Goal: Task Accomplishment & Management: Manage account settings

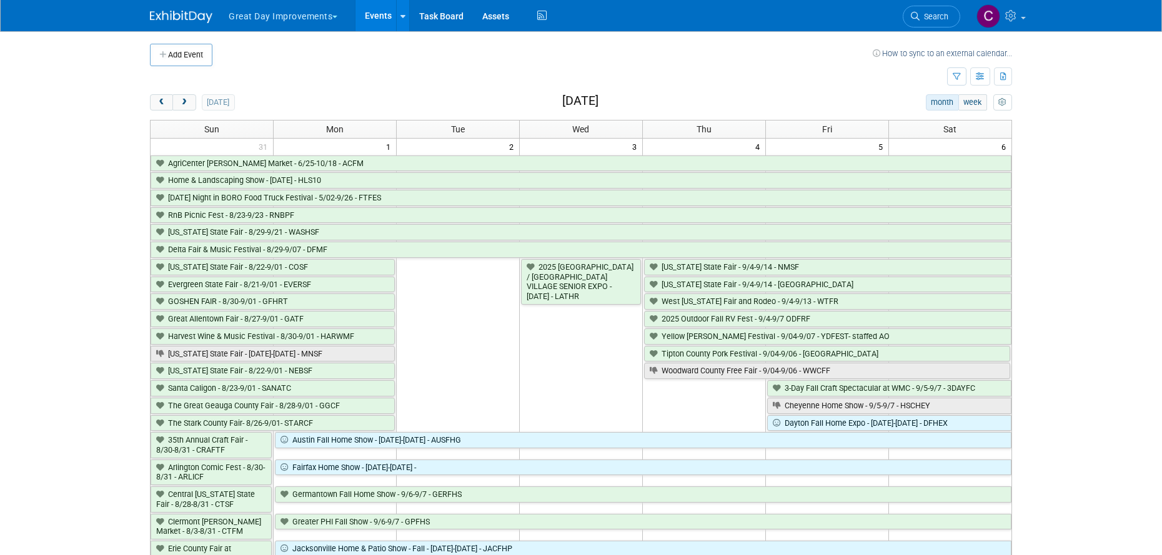
click at [334, 17] on span "button" at bounding box center [334, 17] width 5 height 2
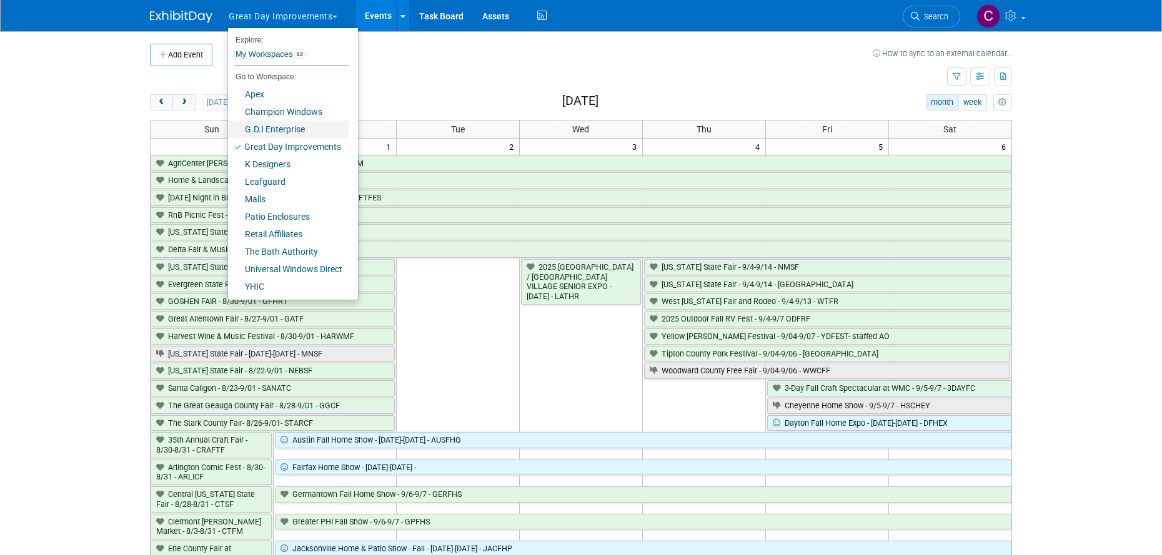
click at [278, 130] on link "G.D.I Enterprise" at bounding box center [288, 129] width 121 height 17
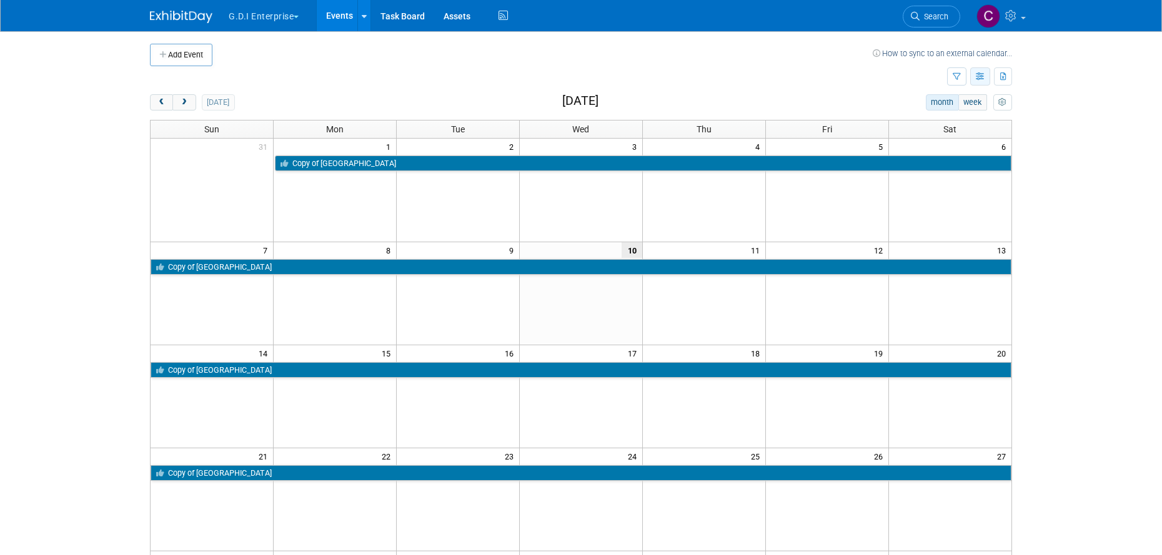
click at [981, 74] on icon "button" at bounding box center [980, 77] width 9 height 8
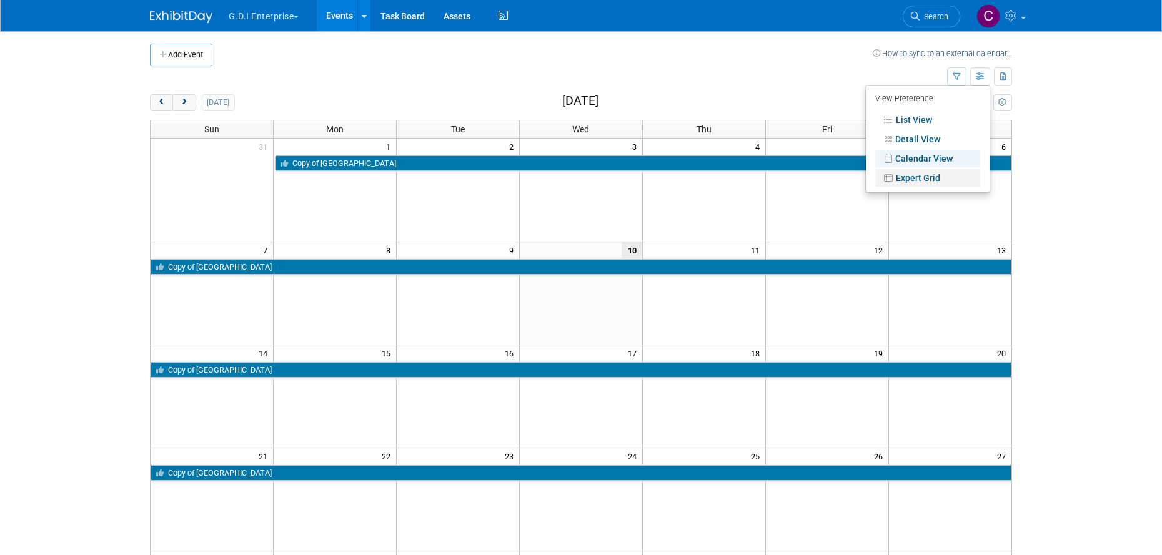
click at [910, 178] on link "Expert Grid" at bounding box center [927, 177] width 105 height 17
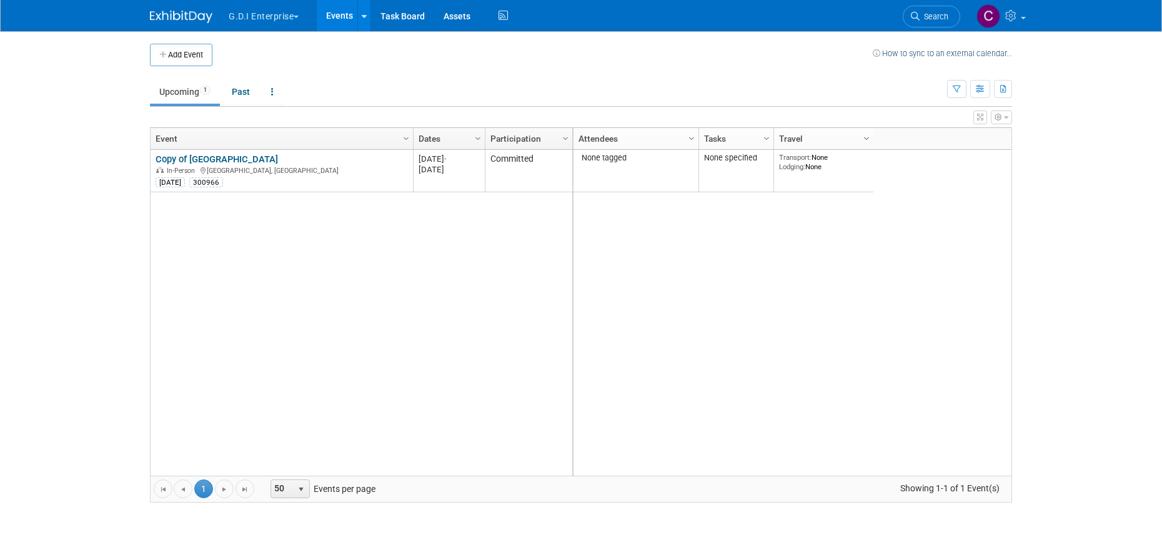
click at [864, 139] on span "Column Settings" at bounding box center [866, 139] width 10 height 10
click at [365, 19] on icon at bounding box center [364, 16] width 5 height 8
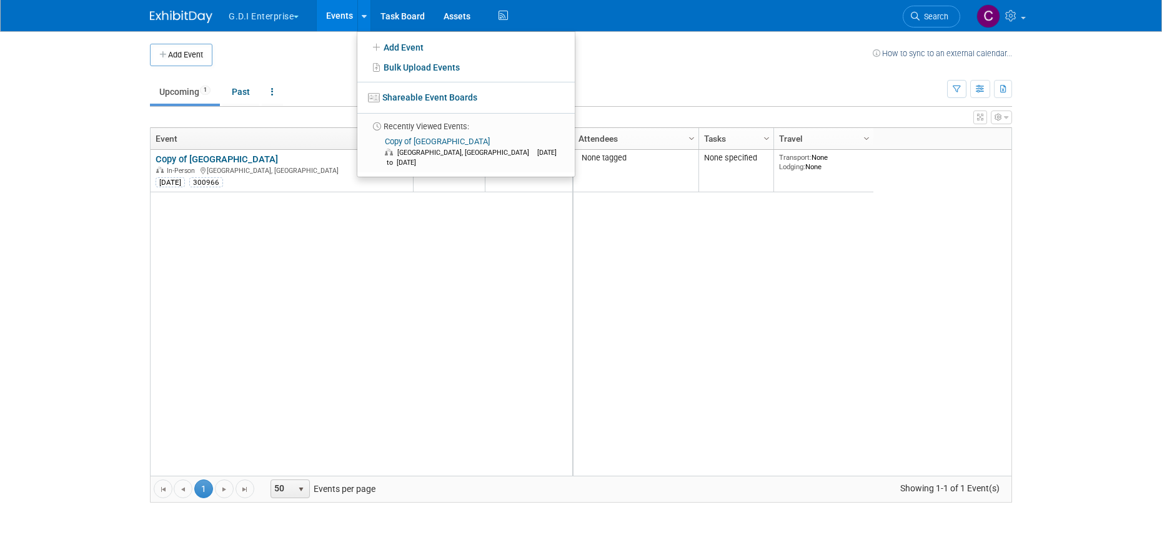
click at [299, 17] on span "button" at bounding box center [296, 17] width 5 height 2
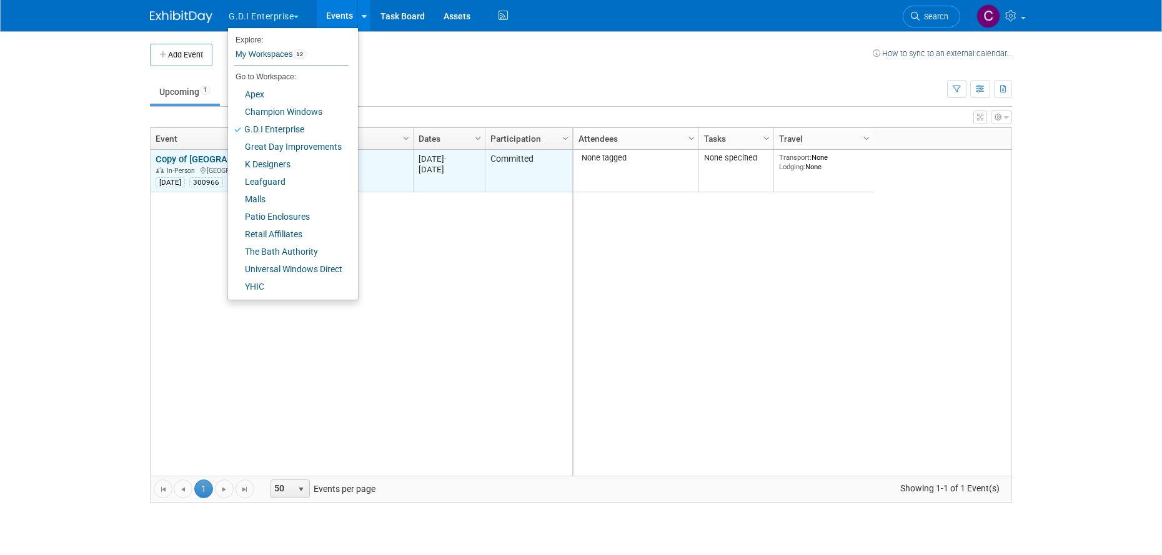
click at [191, 162] on link "Copy of [GEOGRAPHIC_DATA]" at bounding box center [217, 159] width 122 height 11
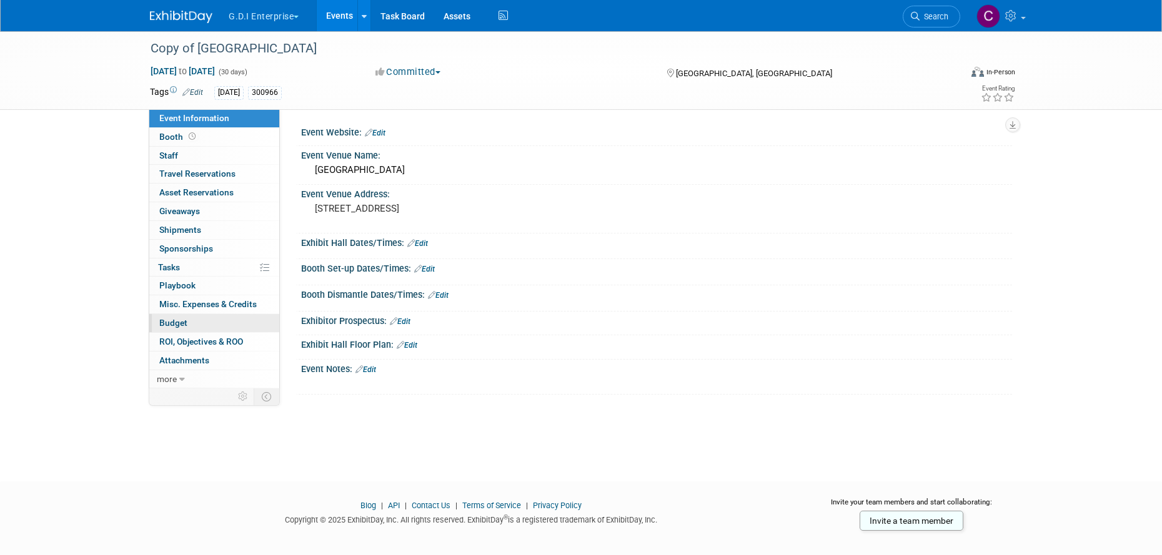
scroll to position [14, 0]
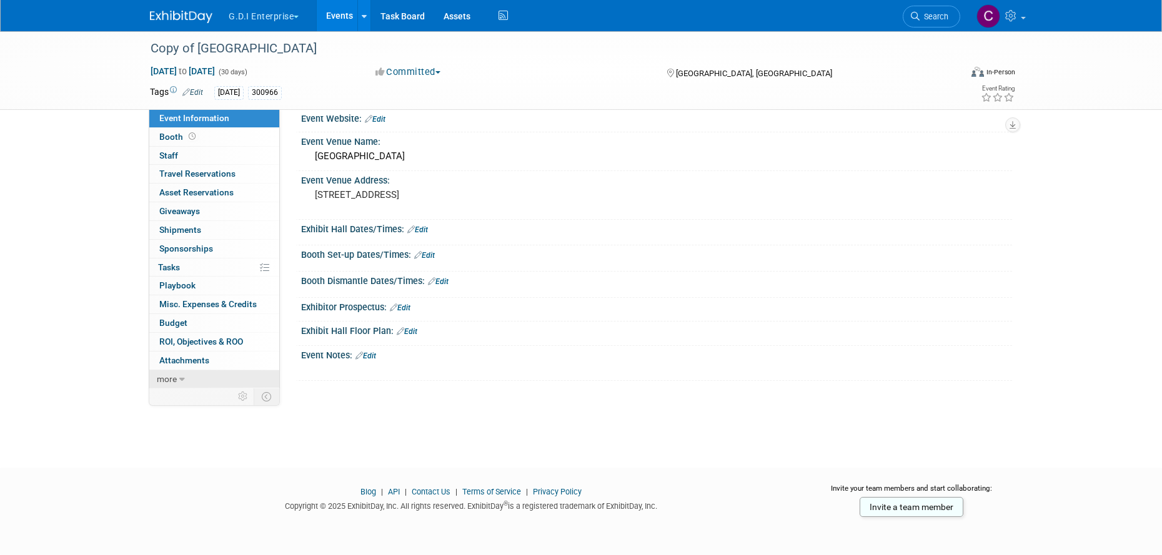
click at [169, 379] on span "more" at bounding box center [167, 379] width 20 height 10
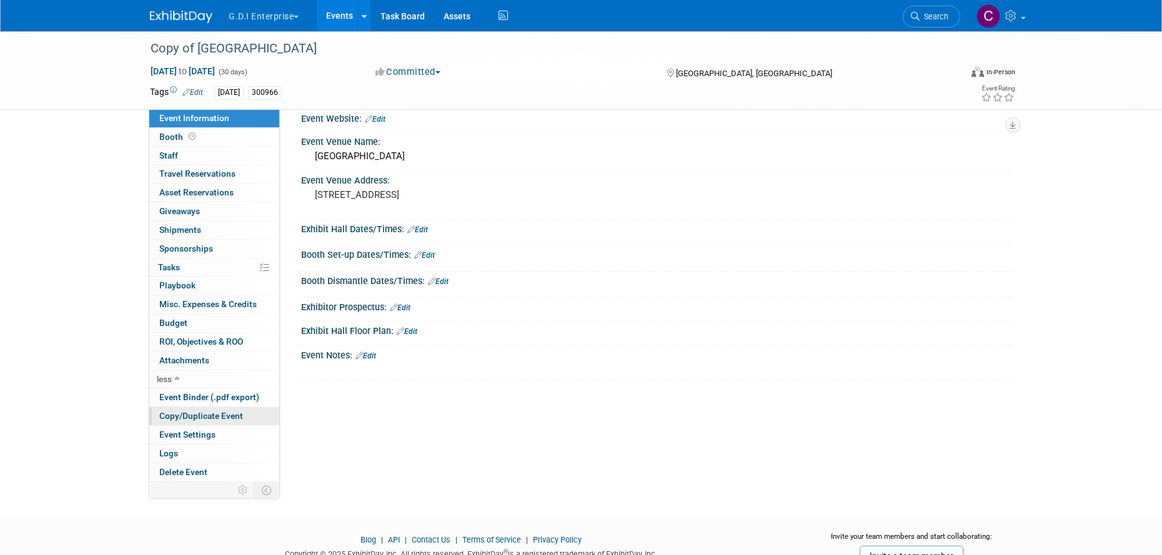
click at [175, 416] on span "Copy/Duplicate Event" at bounding box center [201, 416] width 84 height 10
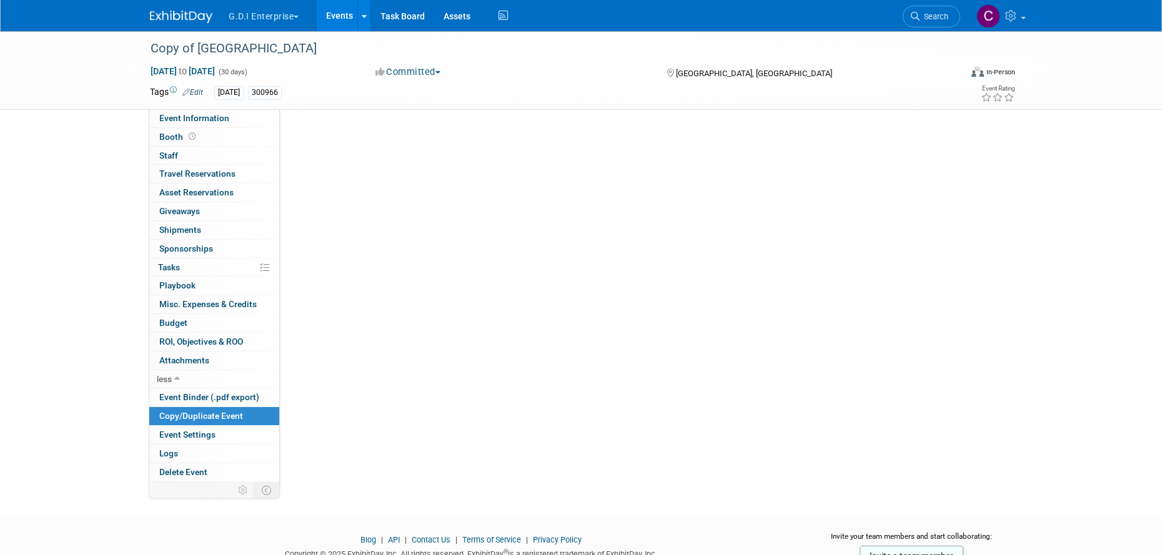
scroll to position [0, 0]
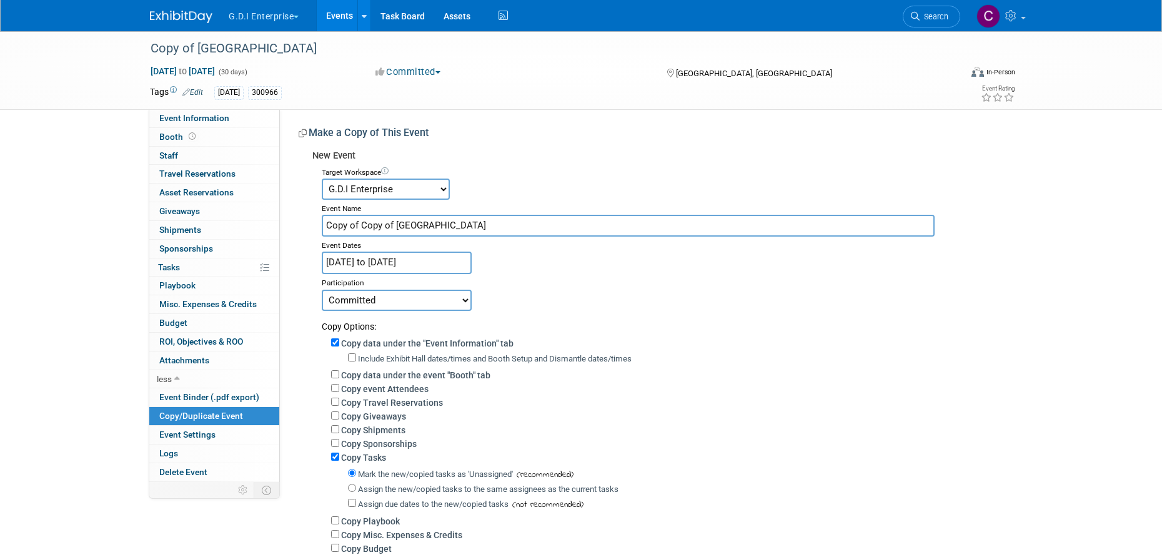
click at [446, 184] on select "Apex Champion Windows G.D.I Enterprise Great Day Improvements K Designers Leafg…" at bounding box center [386, 189] width 128 height 21
click at [297, 16] on span "button" at bounding box center [296, 17] width 5 height 2
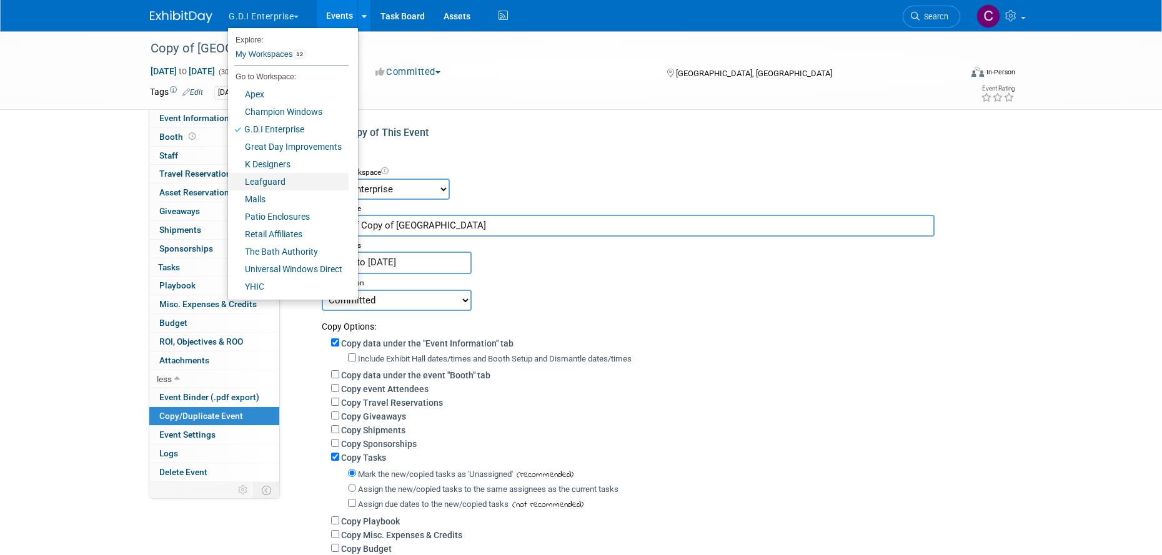
click at [254, 181] on link "Leafguard" at bounding box center [288, 181] width 121 height 17
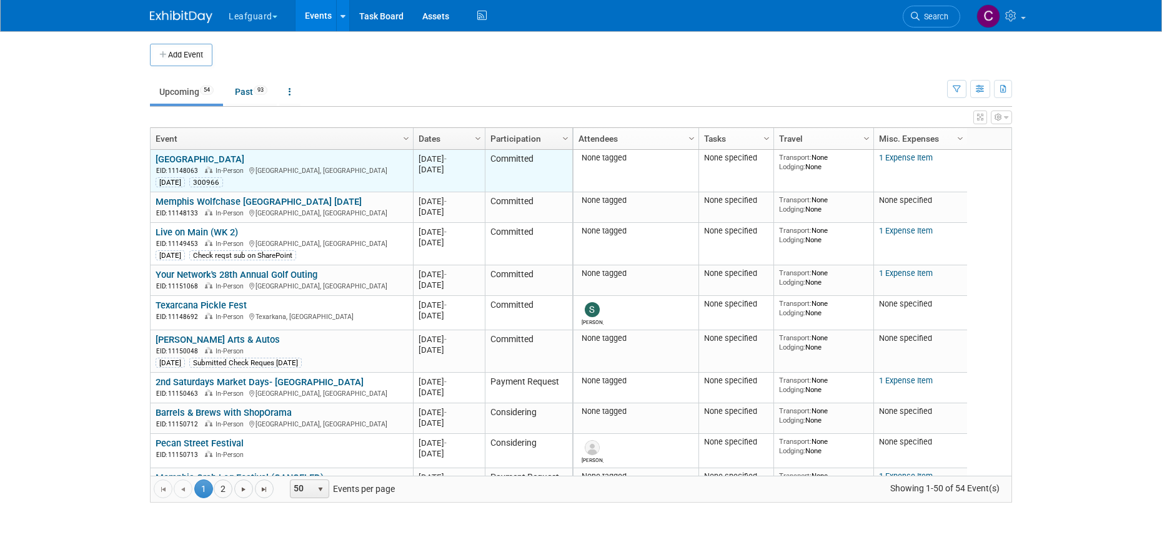
click at [201, 159] on link "[GEOGRAPHIC_DATA]" at bounding box center [200, 159] width 89 height 11
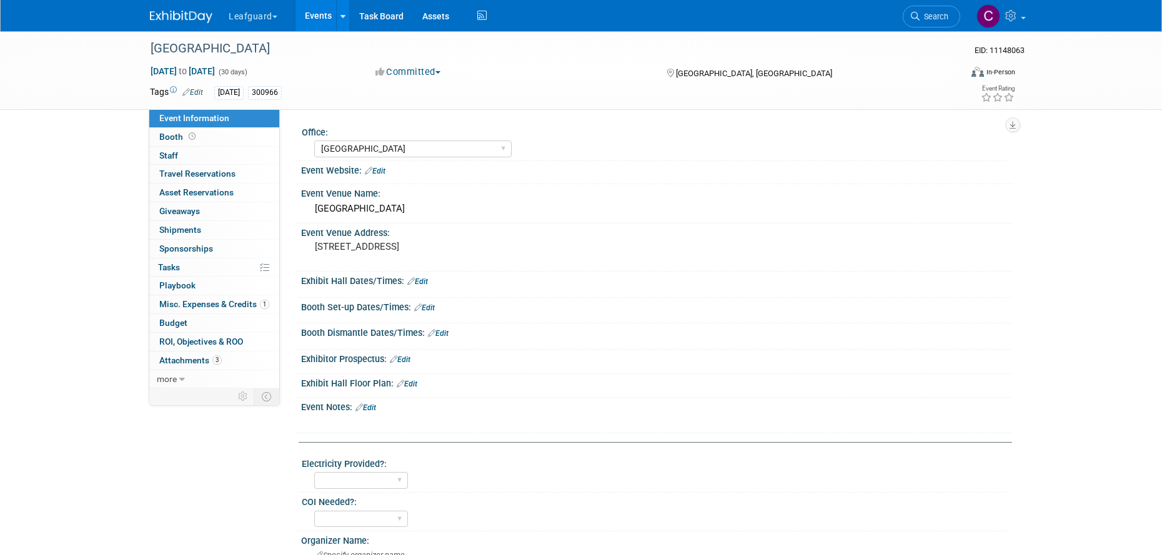
select select "Dallas"
click at [183, 323] on span "Budget" at bounding box center [173, 323] width 28 height 10
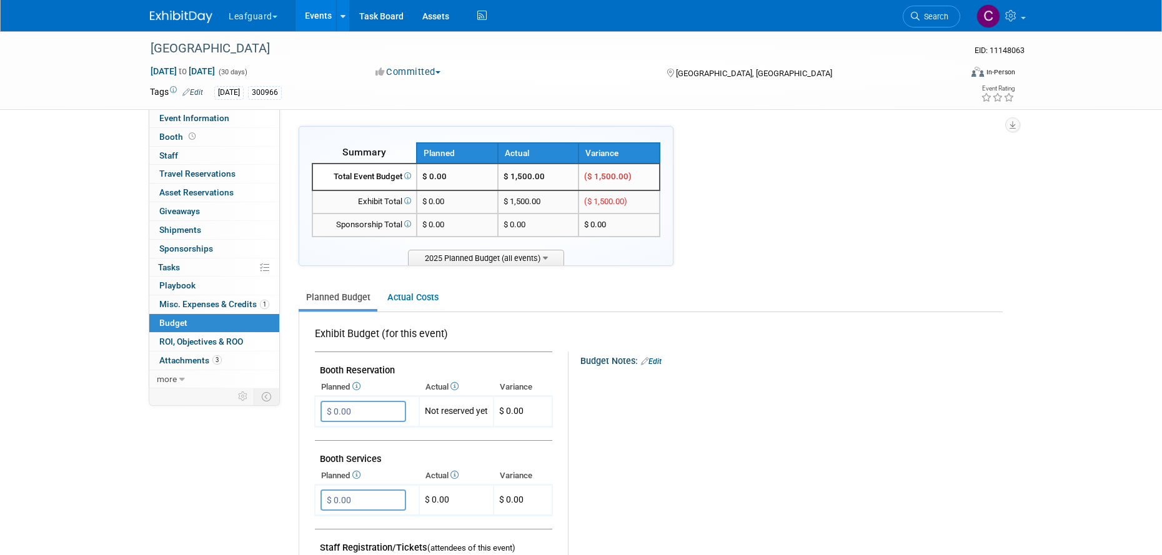
click at [313, 17] on link "Events" at bounding box center [318, 15] width 46 height 31
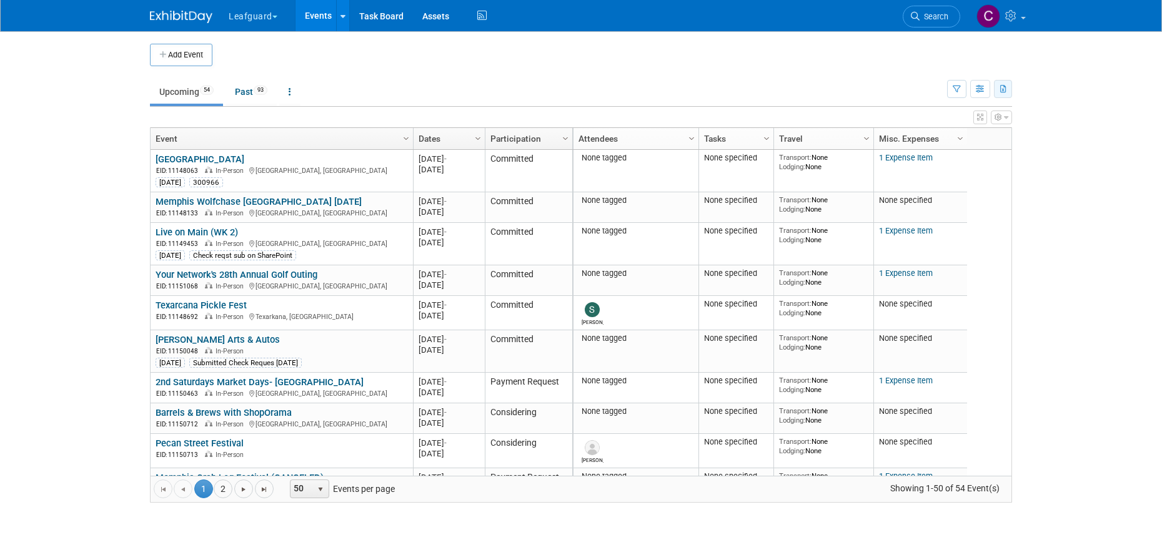
click at [1004, 91] on icon "button" at bounding box center [1003, 90] width 7 height 8
click at [911, 131] on link "Export Current View (54 Events)" at bounding box center [934, 128] width 136 height 17
click at [982, 96] on button "button" at bounding box center [980, 89] width 20 height 18
click at [913, 136] on link "List View" at bounding box center [927, 132] width 105 height 17
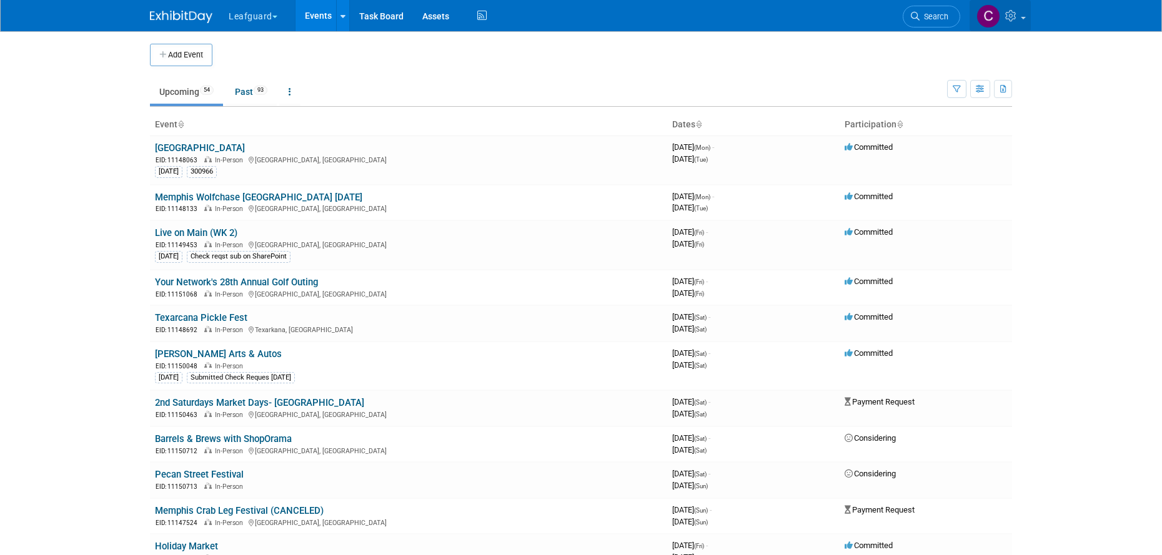
click at [1018, 16] on icon at bounding box center [1012, 15] width 14 height 11
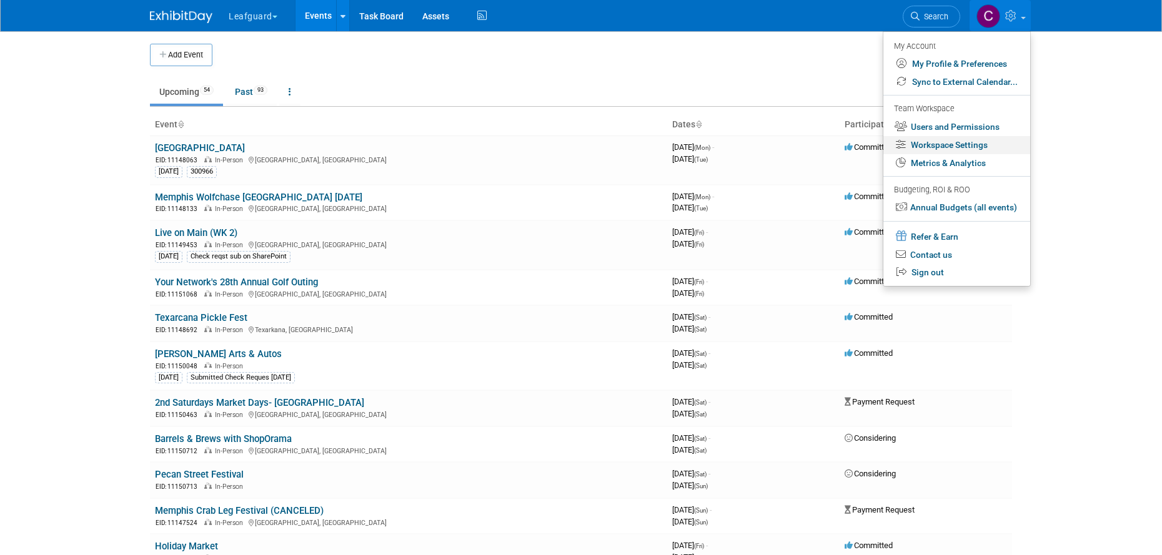
click at [941, 145] on link "Workspace Settings" at bounding box center [956, 145] width 147 height 18
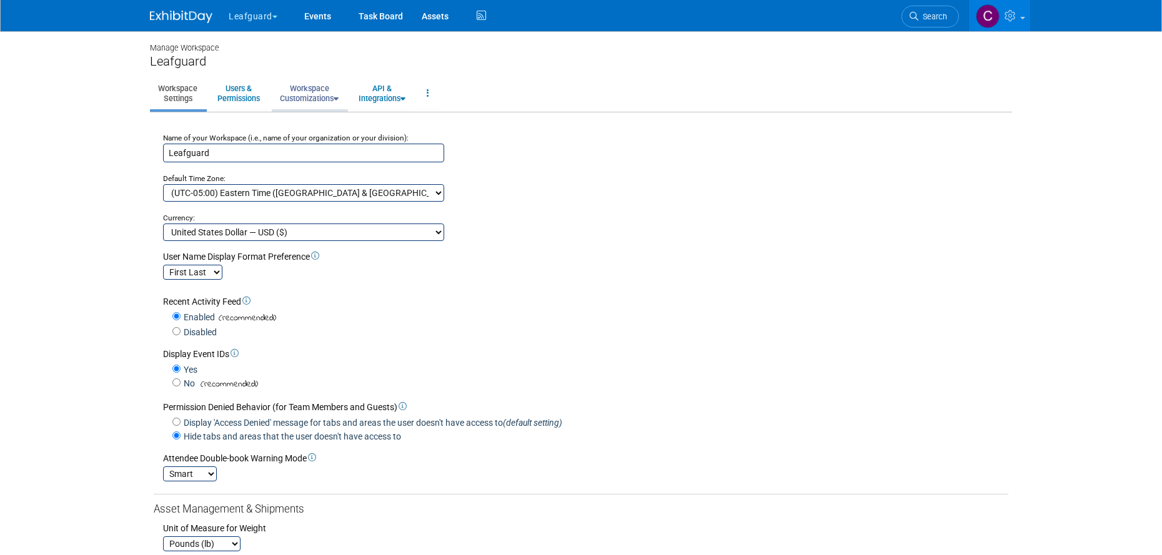
click at [332, 96] on link "Workspace Customizations" at bounding box center [309, 93] width 75 height 31
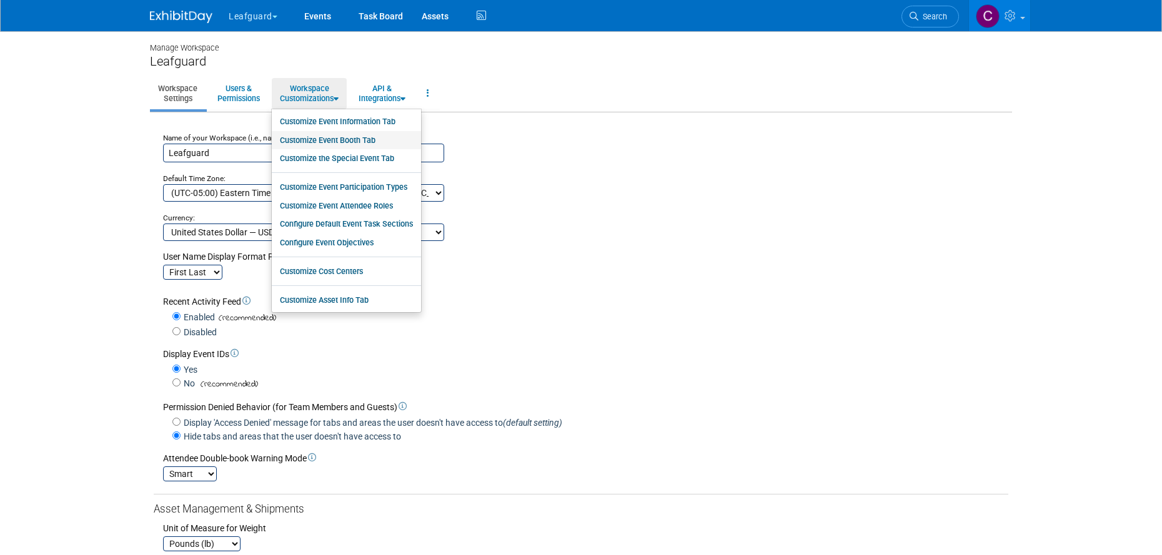
click at [318, 142] on link "Customize Event Booth Tab" at bounding box center [346, 140] width 149 height 19
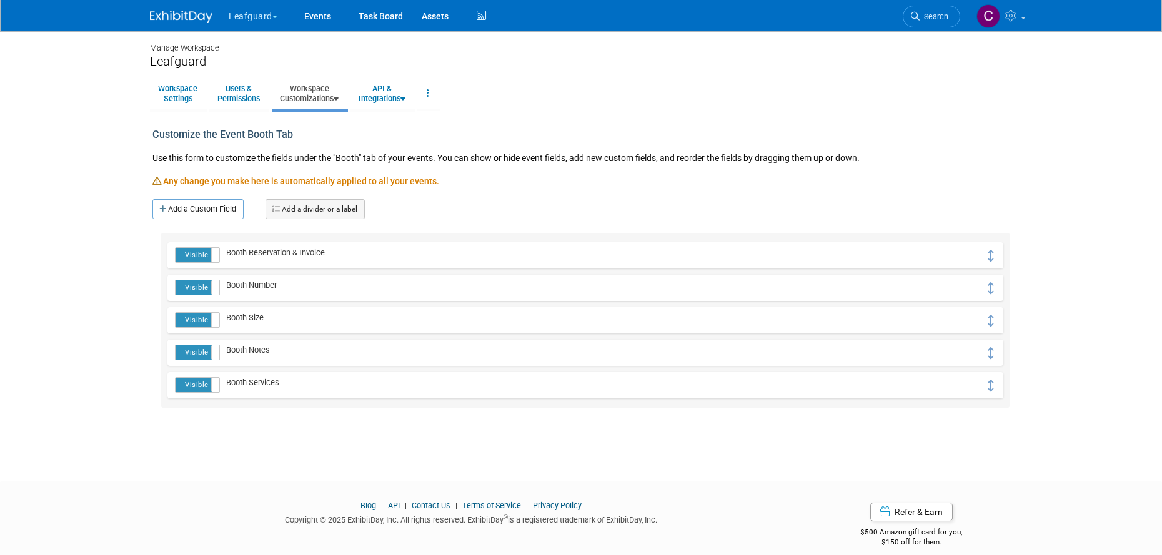
click at [198, 14] on img at bounding box center [181, 17] width 62 height 12
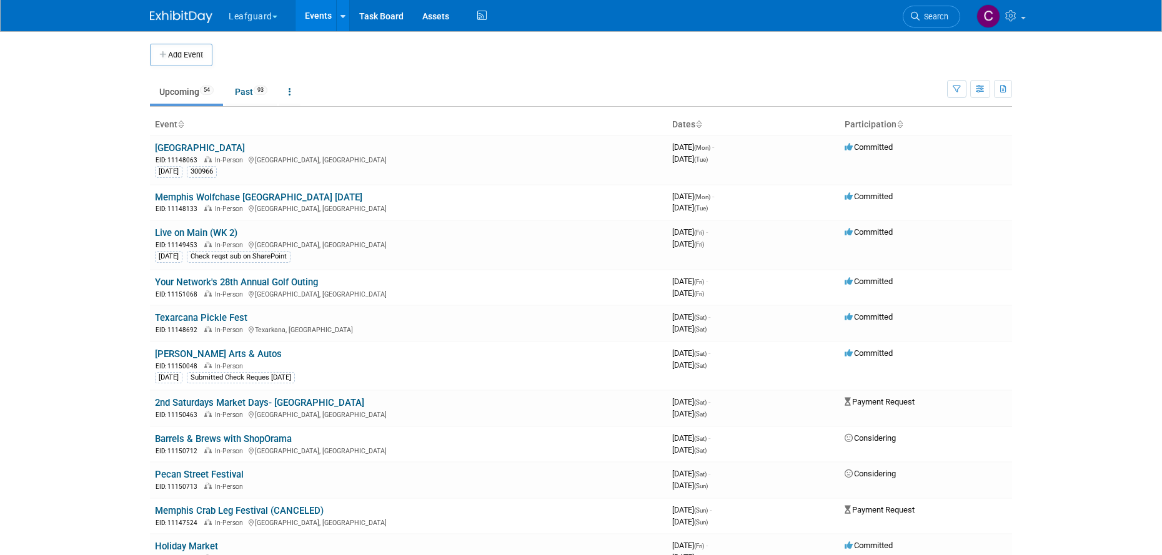
click at [276, 16] on span "button" at bounding box center [274, 17] width 5 height 2
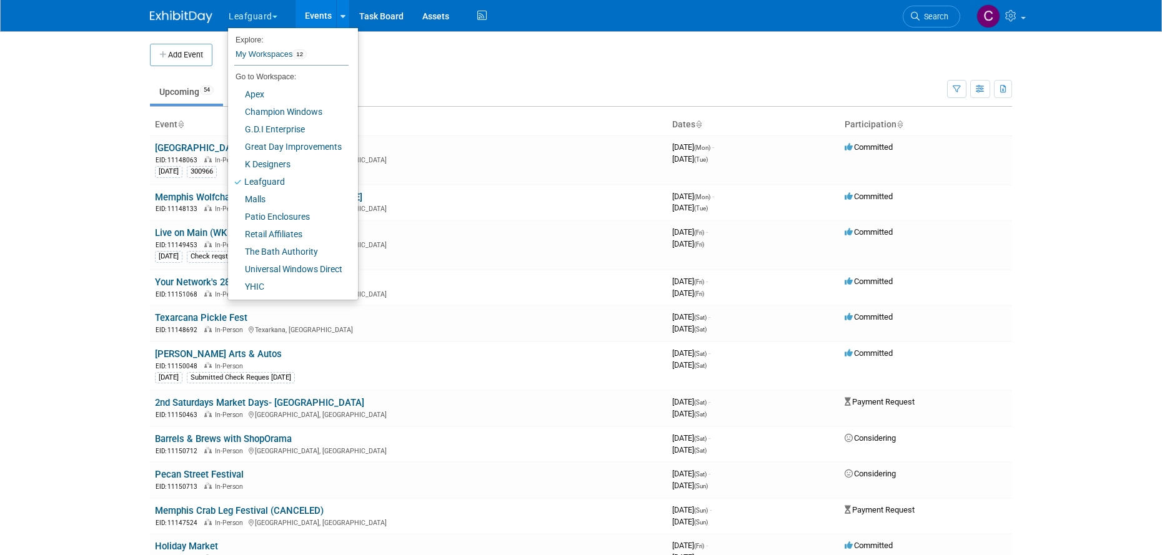
click at [527, 41] on div "Add Event" at bounding box center [581, 48] width 862 height 35
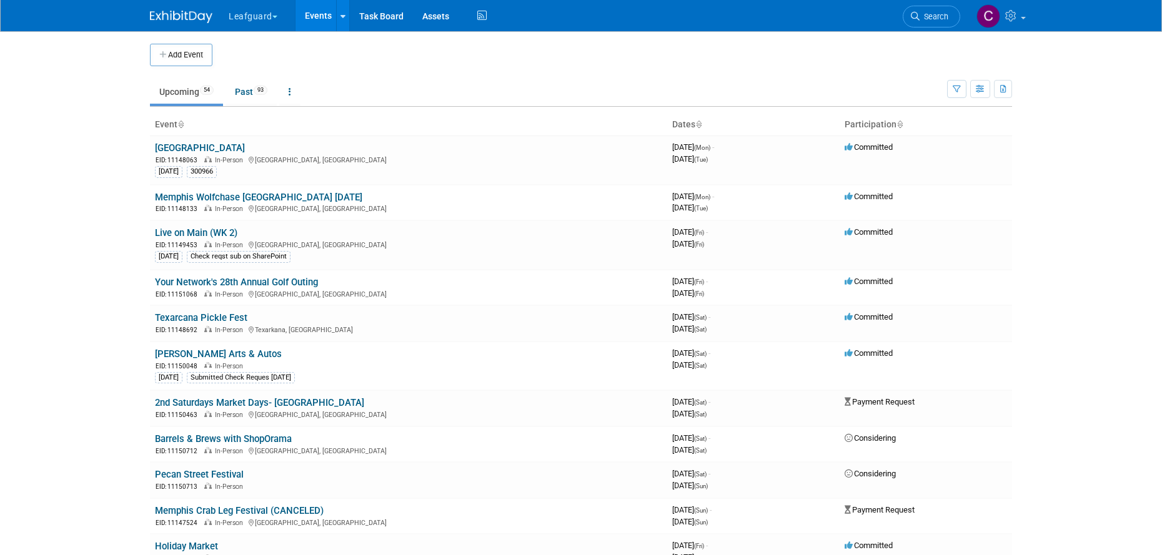
click at [275, 17] on span "button" at bounding box center [274, 17] width 5 height 2
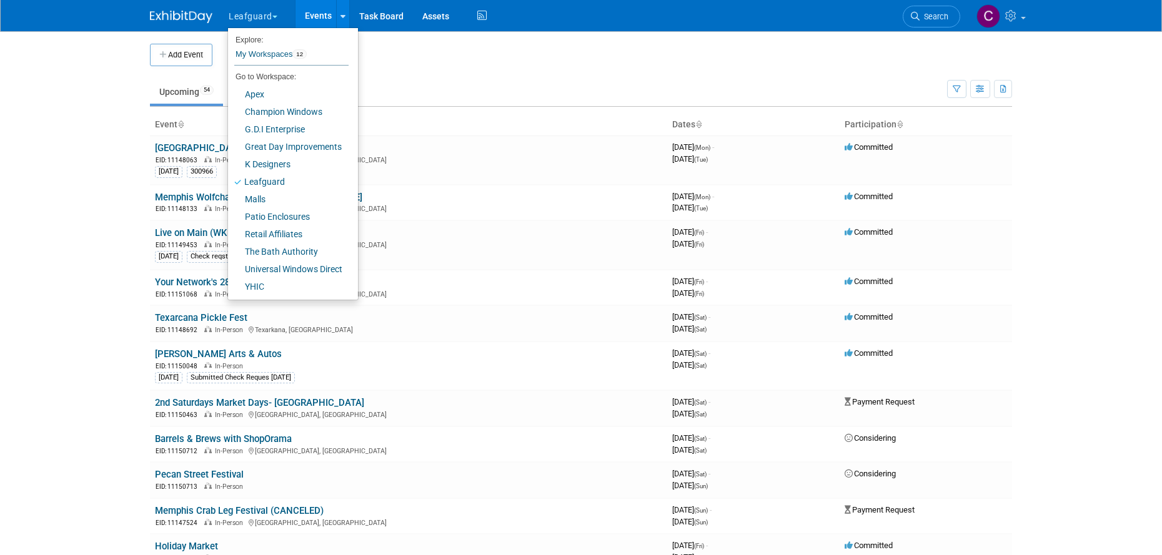
click at [1077, 143] on body "Leafguard Explore: My Workspaces 12 Go to Workspace: Apex Champion Windows G.D.…" at bounding box center [581, 277] width 1162 height 555
